Goal: Information Seeking & Learning: Learn about a topic

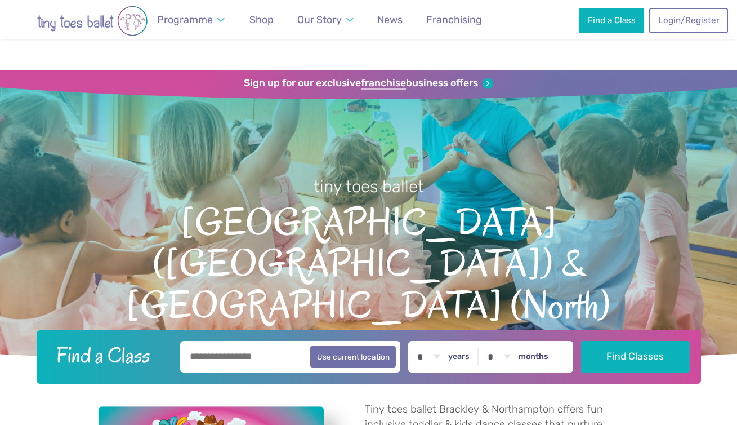
scroll to position [1241, 0]
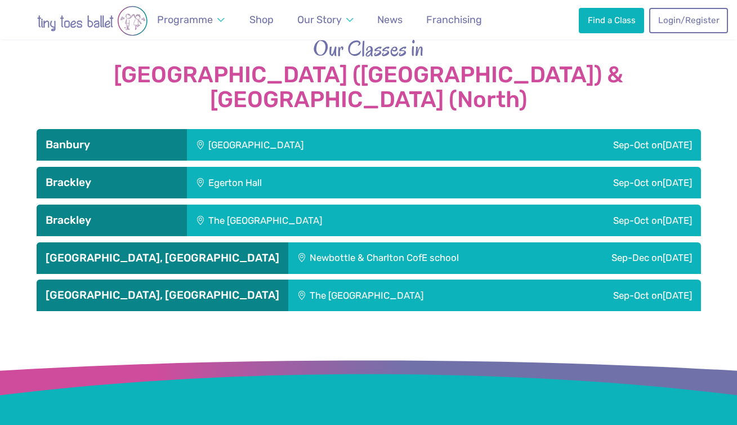
scroll to position [1241, 0]
click at [365, 129] on div "[GEOGRAPHIC_DATA]" at bounding box center [332, 145] width 291 height 32
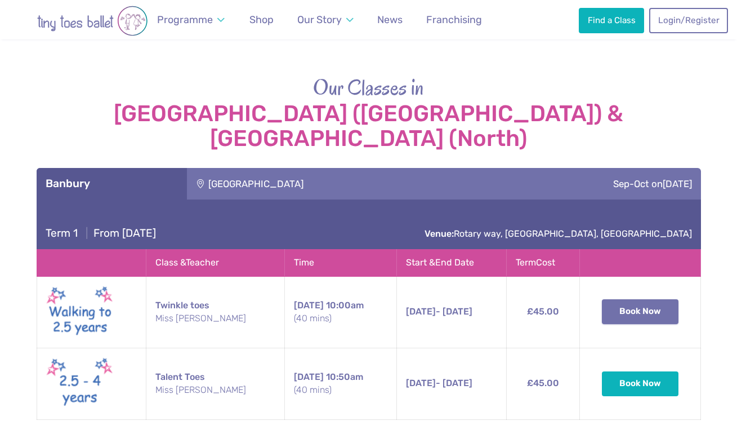
scroll to position [1201, 0]
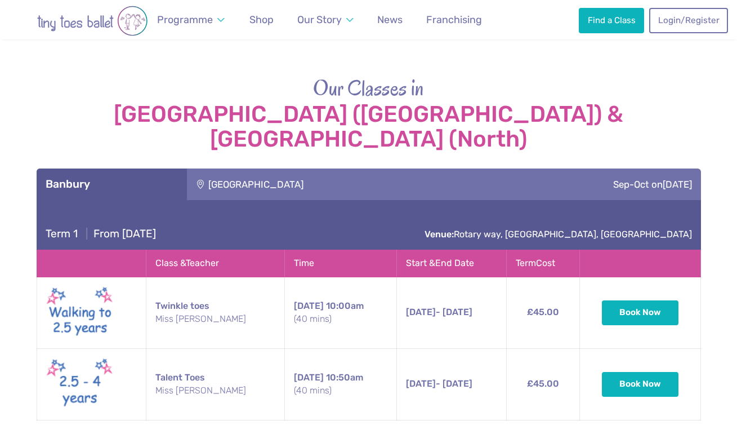
click at [74, 78] on h2 "Our Classes in [GEOGRAPHIC_DATA] (South) & [GEOGRAPHIC_DATA] (North)" at bounding box center [369, 113] width 665 height 78
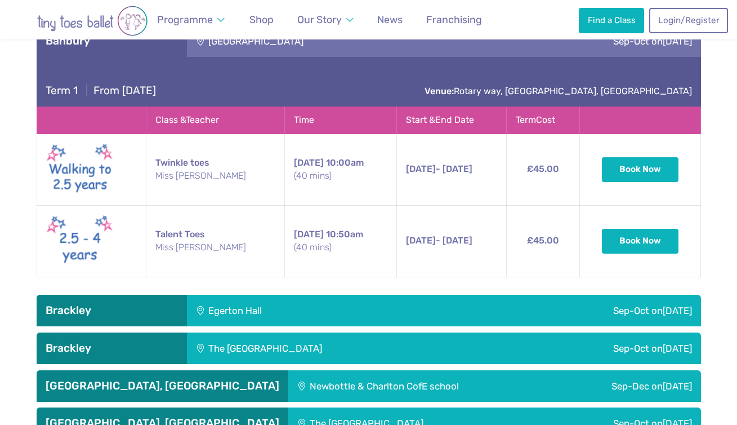
scroll to position [1345, 0]
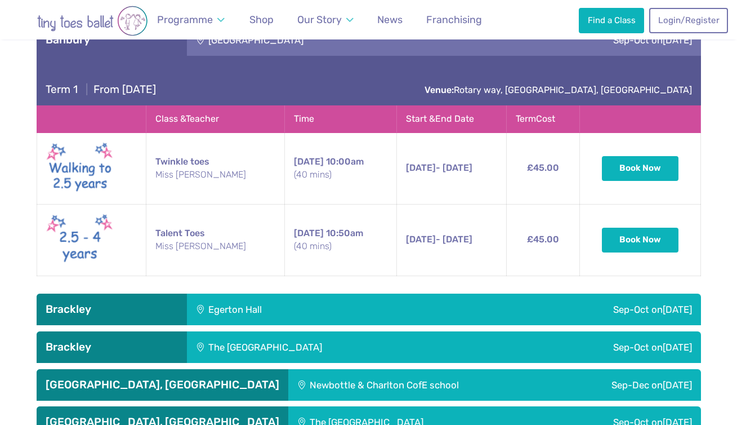
click at [346, 293] on div "Egerton Hall" at bounding box center [306, 309] width 239 height 32
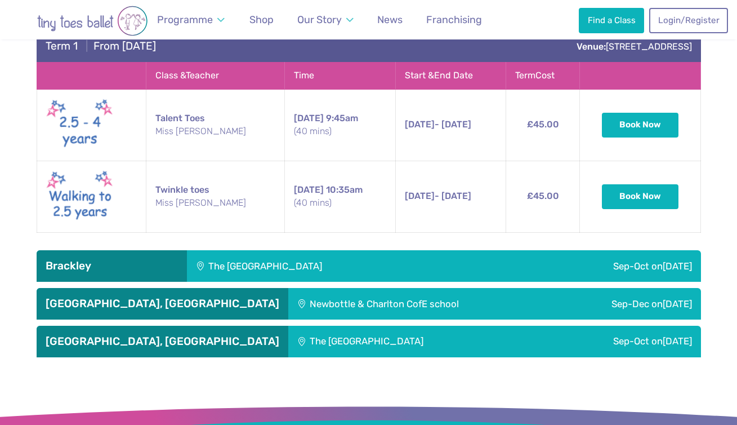
scroll to position [1680, 0]
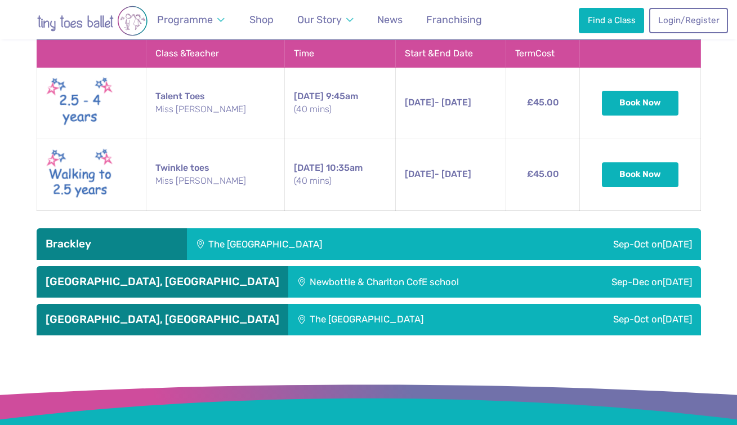
click at [372, 228] on div "The [GEOGRAPHIC_DATA]" at bounding box center [341, 244] width 308 height 32
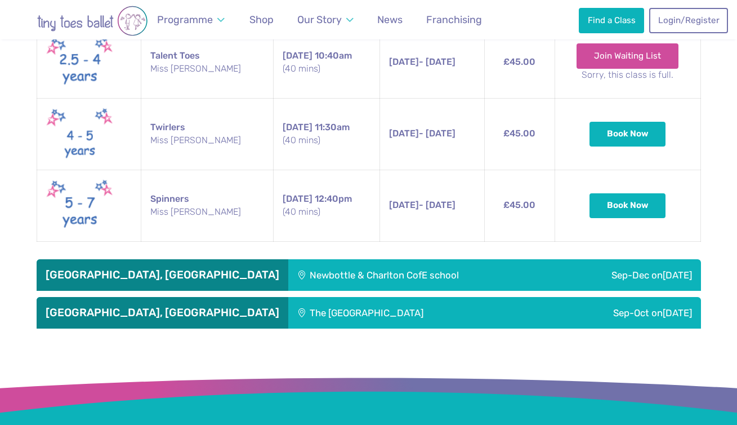
scroll to position [2134, 0]
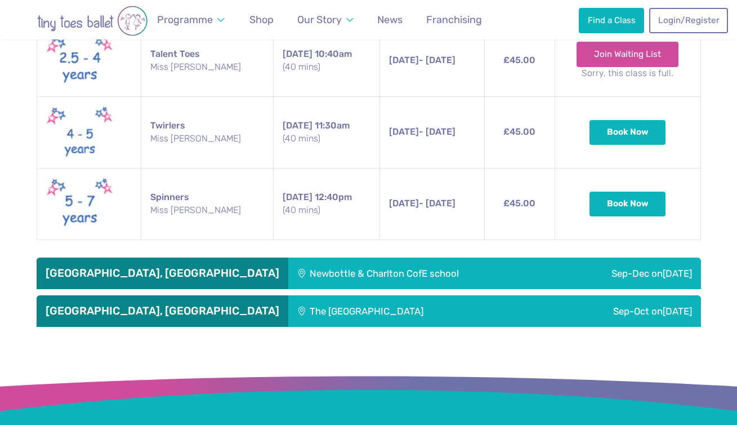
click at [384, 257] on div "Newbottle & Charlton CofE school" at bounding box center [421, 273] width 267 height 32
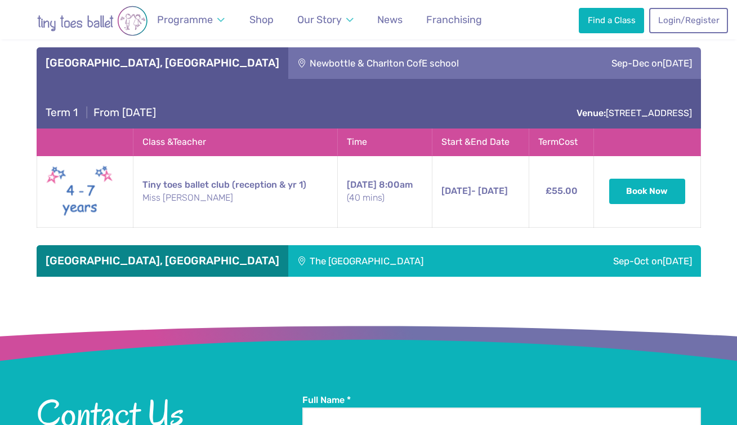
scroll to position [2358, 0]
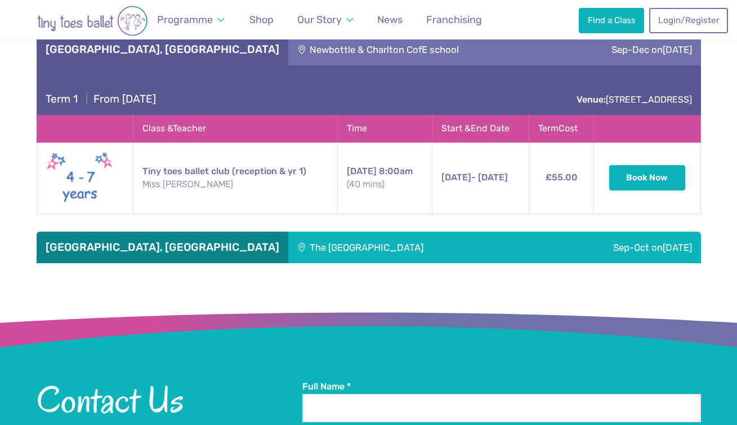
click at [391, 231] on div "The [GEOGRAPHIC_DATA]" at bounding box center [411, 247] width 247 height 32
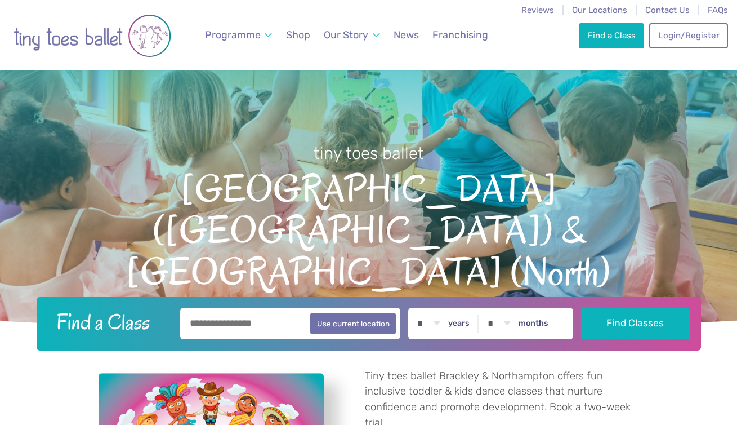
scroll to position [0, 0]
